Goal: Information Seeking & Learning: Find contact information

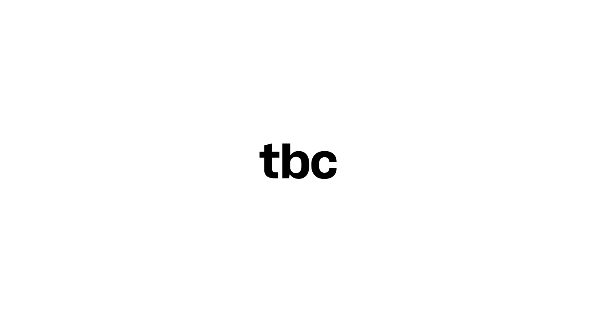
scroll to position [6, 0]
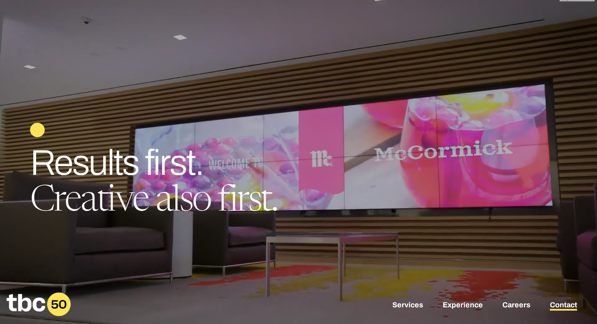
click at [555, 304] on link "Contact" at bounding box center [563, 305] width 27 height 10
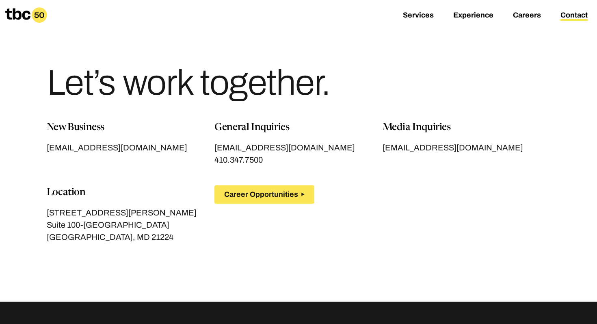
scroll to position [0, 0]
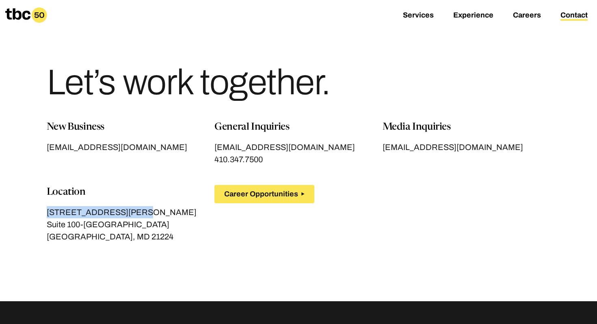
drag, startPoint x: 48, startPoint y: 210, endPoint x: 130, endPoint y: 214, distance: 82.5
click at [130, 214] on p "[STREET_ADDRESS][PERSON_NAME]" at bounding box center [131, 212] width 168 height 12
copy p "[STREET_ADDRESS][PERSON_NAME]"
drag, startPoint x: 47, startPoint y: 225, endPoint x: 151, endPoint y: 227, distance: 104.4
click at [151, 227] on p "Suite 100-[GEOGRAPHIC_DATA]" at bounding box center [131, 224] width 168 height 12
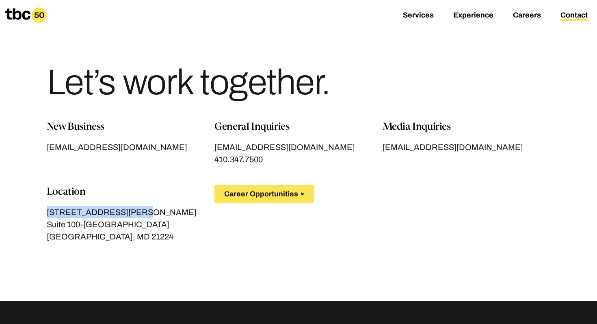
copy p "Suite 100-[GEOGRAPHIC_DATA]"
